Goal: Task Accomplishment & Management: Use online tool/utility

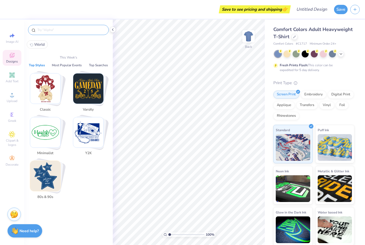
click at [78, 29] on input "text" at bounding box center [71, 29] width 68 height 5
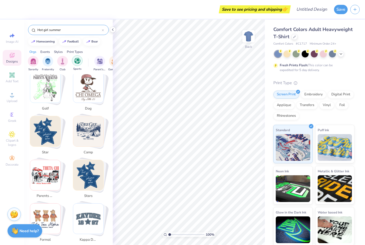
scroll to position [218, 0]
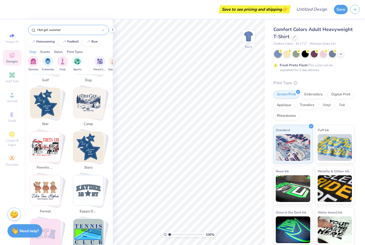
click at [89, 148] on img "Stack Card Button stars" at bounding box center [88, 147] width 30 height 30
type input "stars"
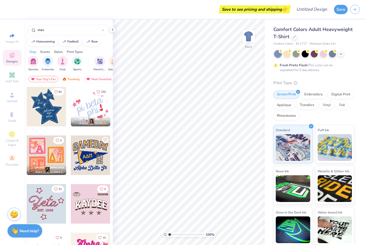
drag, startPoint x: 190, startPoint y: 0, endPoint x: 0, endPoint y: 0, distance: 190.1
click at [0, 0] on html "Save to see pricing and shipping 👉 Design Title Save Image AI Designs Add Text …" at bounding box center [182, 122] width 365 height 245
click at [13, 78] on icon at bounding box center [12, 75] width 6 height 6
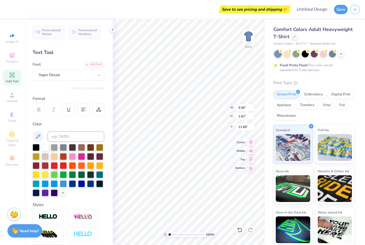
scroll to position [1, 1]
type textarea "Aral Sea Summer '26"
click at [85, 108] on icon at bounding box center [83, 109] width 5 height 5
type input "12.51"
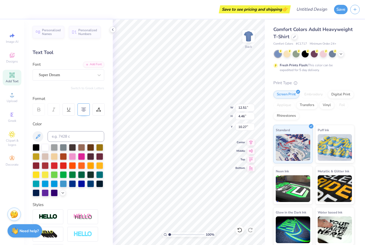
type input "3.00"
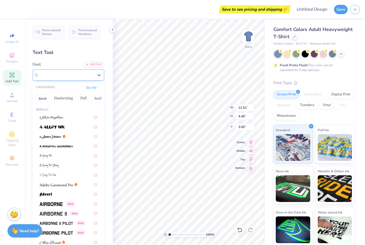
click at [85, 77] on div "Super Dream" at bounding box center [66, 75] width 56 height 8
click at [60, 203] on img at bounding box center [51, 204] width 23 height 4
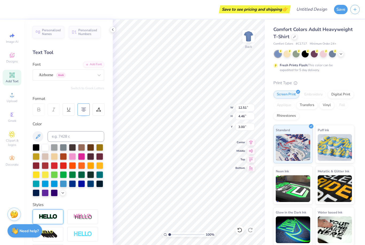
type input "13.48"
type input "4.47"
type input "2.99"
click at [59, 211] on div at bounding box center [48, 216] width 31 height 15
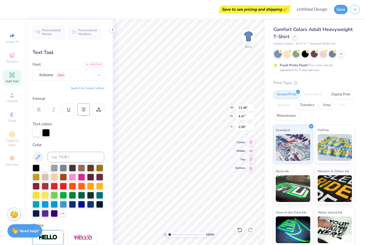
type input "13.51"
type input "4.50"
type input "2.98"
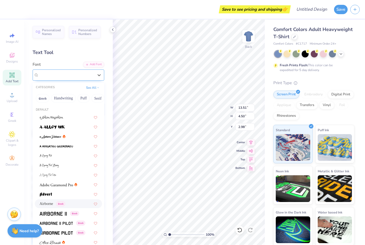
click at [71, 74] on div "Airborne Greek" at bounding box center [66, 75] width 56 height 8
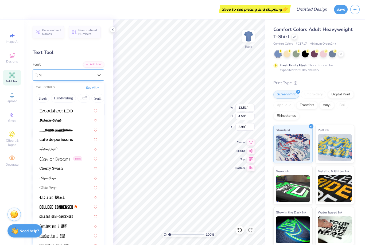
scroll to position [0, 0]
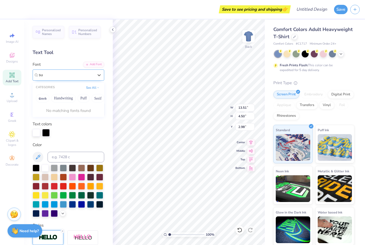
type input "s"
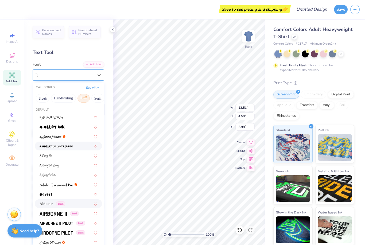
click at [85, 99] on button "Puff" at bounding box center [83, 98] width 12 height 9
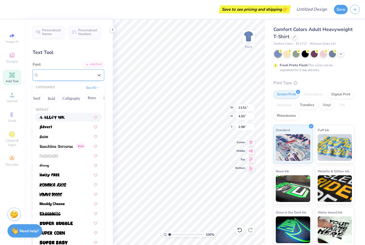
scroll to position [0, 58]
click at [55, 101] on button "Bold" at bounding box center [54, 98] width 13 height 9
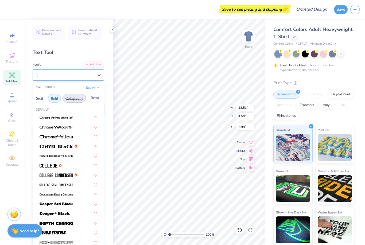
click at [78, 97] on button "Calligraphy" at bounding box center [73, 98] width 23 height 9
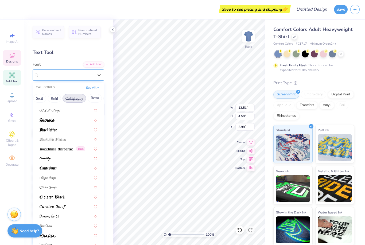
scroll to position [21, 0]
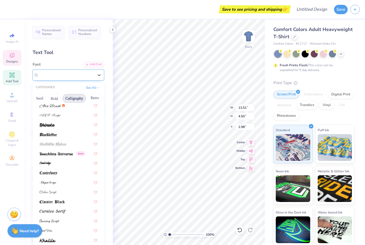
click at [13, 61] on span "Designs" at bounding box center [12, 61] width 12 height 4
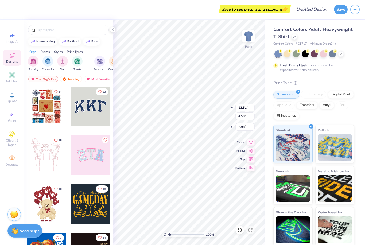
click at [18, 57] on div "Designs" at bounding box center [12, 58] width 19 height 16
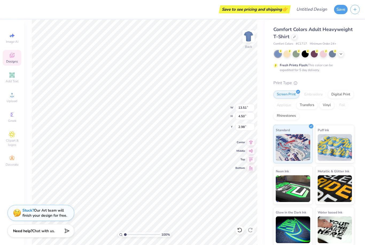
scroll to position [0, 1]
type textarea "Aral Sea Summe '26"
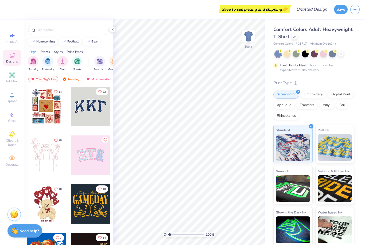
click at [87, 113] on div at bounding box center [91, 107] width 40 height 40
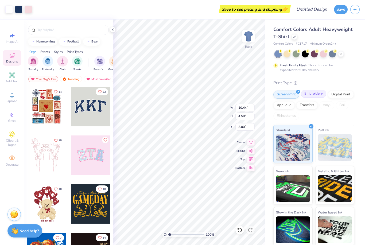
click at [310, 96] on div "Embroidery" at bounding box center [313, 94] width 25 height 8
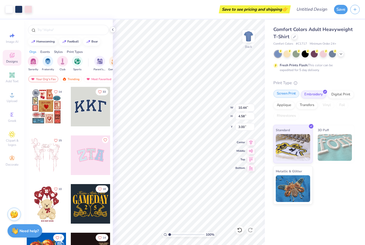
click at [292, 96] on div "Screen Print" at bounding box center [286, 94] width 26 height 8
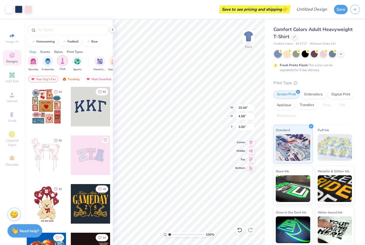
click at [61, 64] on img "filter for Club" at bounding box center [63, 61] width 6 height 6
